Goal: Task Accomplishment & Management: Manage account settings

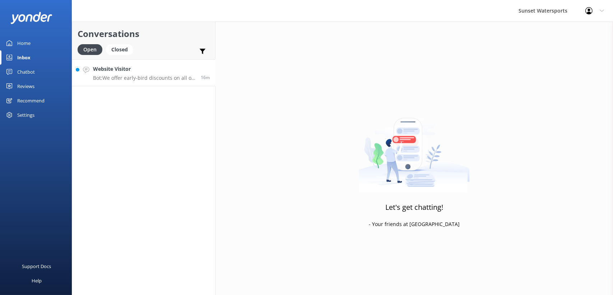
click at [105, 60] on link "Website Visitor Bot: We offer early-bird discounts on all of our morning trips.…" at bounding box center [143, 72] width 143 height 27
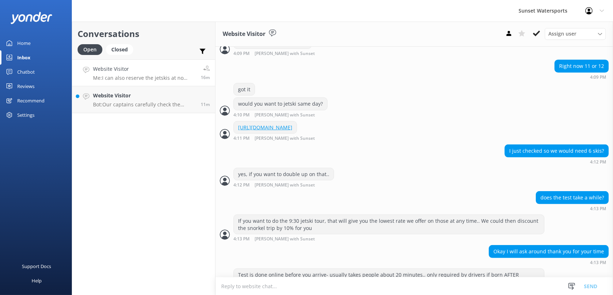
scroll to position [536, 0]
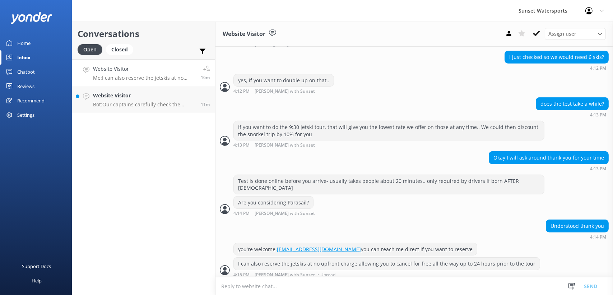
click at [132, 153] on div "Conversations Open Closed Important Assigned to me Unassigned Website Visitor M…" at bounding box center [144, 158] width 144 height 273
click at [144, 110] on link "Website Visitor Bot: Our captains carefully check the weather on the day of you…" at bounding box center [143, 99] width 143 height 27
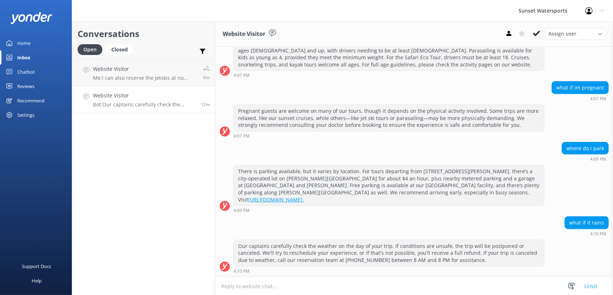
scroll to position [925, 0]
click at [138, 68] on h4 "Website Visitor" at bounding box center [145, 69] width 105 height 8
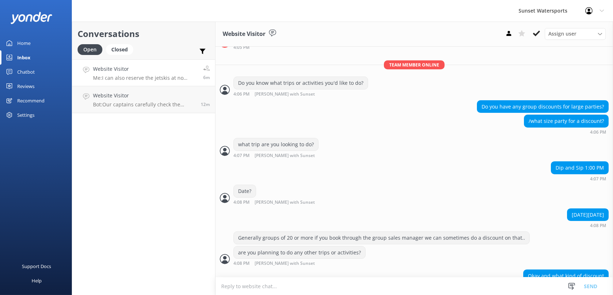
scroll to position [180, 0]
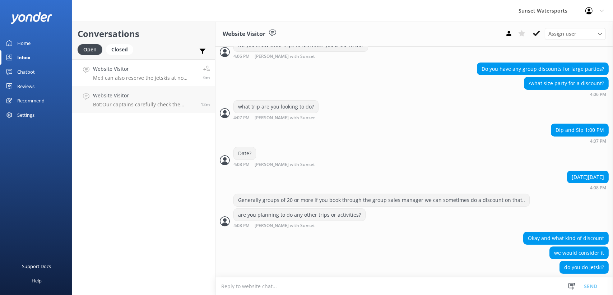
click at [158, 175] on div "Conversations Open Closed Important Assigned to me Unassigned Website Visitor M…" at bounding box center [144, 158] width 144 height 273
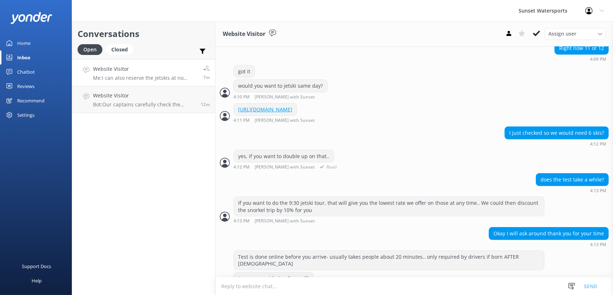
scroll to position [467, 0]
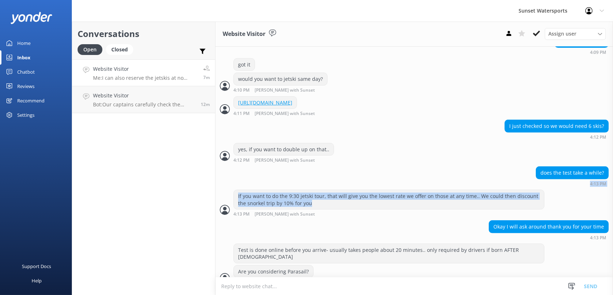
drag, startPoint x: 321, startPoint y: 208, endPoint x: 328, endPoint y: 188, distance: 21.0
drag, startPoint x: 328, startPoint y: 188, endPoint x: 383, endPoint y: 197, distance: 55.6
click at [383, 197] on div "If you want to do the 9:30 jetski tour, that will give you the lowest rate we o…" at bounding box center [389, 199] width 310 height 19
click at [387, 186] on div "does the test take a while? 4:13 PM" at bounding box center [415, 176] width 398 height 20
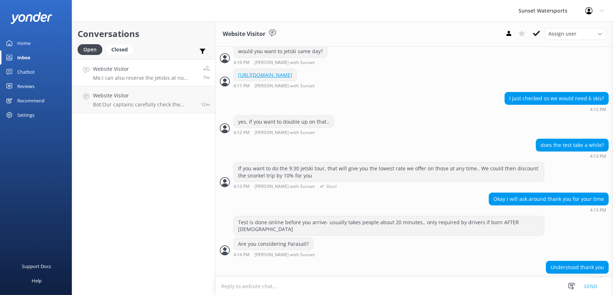
scroll to position [536, 0]
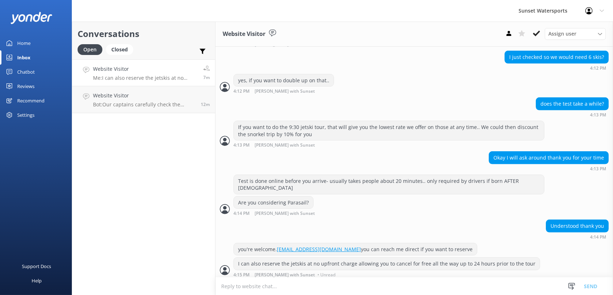
click at [175, 221] on div "Conversations Open Closed Important Assigned to me Unassigned Website Visitor M…" at bounding box center [144, 158] width 144 height 273
click at [17, 36] on div "Home" at bounding box center [23, 43] width 13 height 14
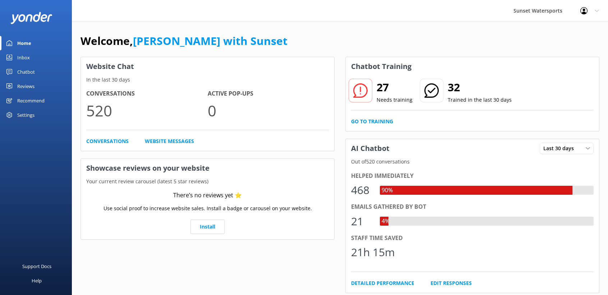
click at [12, 54] on link "Inbox" at bounding box center [36, 57] width 72 height 14
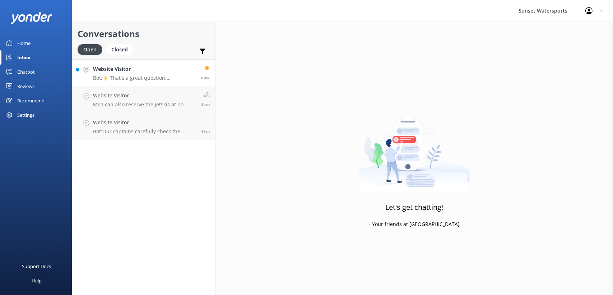
click at [80, 70] on link "Website Visitor Bot: ⚡ That's a great question, unfortunately I do not know the…" at bounding box center [143, 72] width 143 height 27
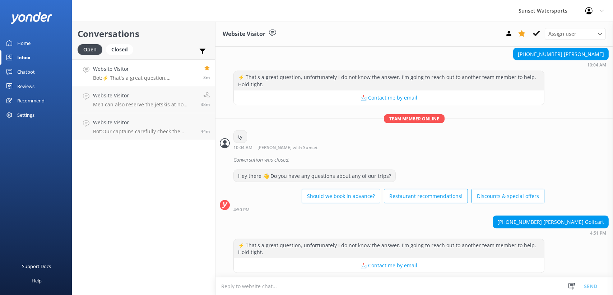
scroll to position [1559, 0]
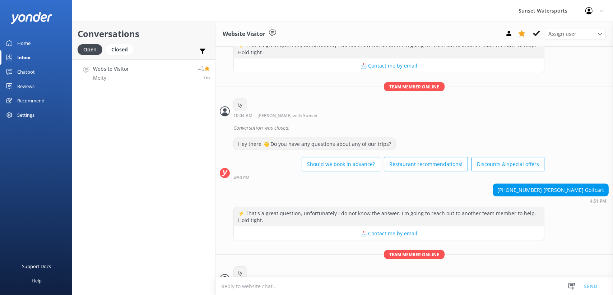
scroll to position [1559, 0]
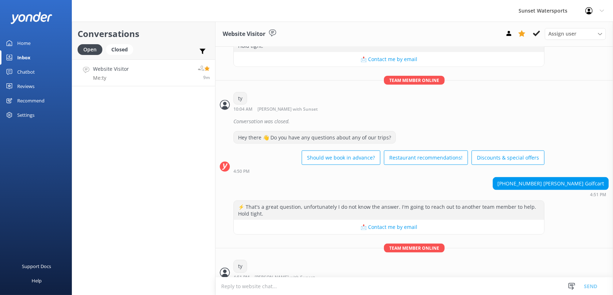
click at [602, 13] on icon at bounding box center [602, 11] width 4 height 4
click at [575, 51] on link "Logout" at bounding box center [578, 49] width 72 height 18
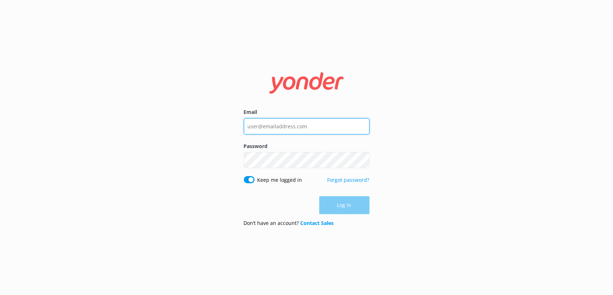
type input "xavierzuazu@gmail.com"
